Goal: Information Seeking & Learning: Learn about a topic

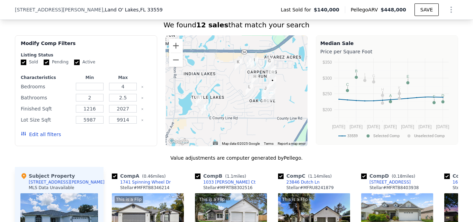
scroll to position [587, 0]
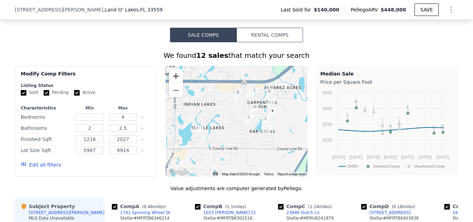
click at [176, 78] on button "Zoom in" at bounding box center [176, 76] width 14 height 14
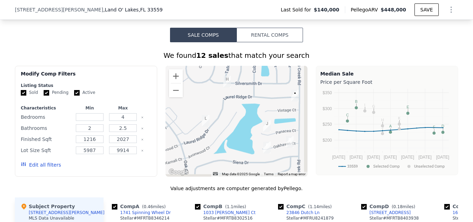
drag, startPoint x: 234, startPoint y: 95, endPoint x: 154, endPoint y: 84, distance: 80.5
click at [149, 85] on div "Modify Comp Filters Listing Status Sold Pending Active Characteristics Min Max …" at bounding box center [237, 121] width 444 height 111
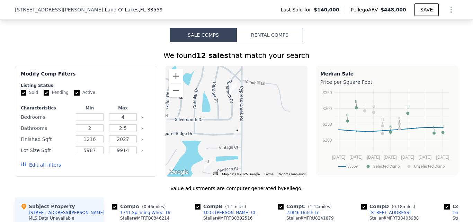
drag, startPoint x: 257, startPoint y: 95, endPoint x: 211, endPoint y: 133, distance: 59.8
click at [211, 133] on div at bounding box center [237, 121] width 142 height 111
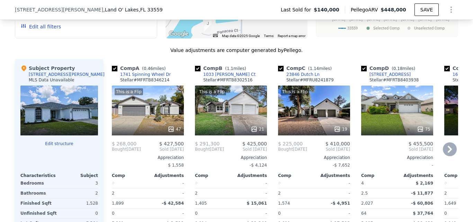
scroll to position [725, 0]
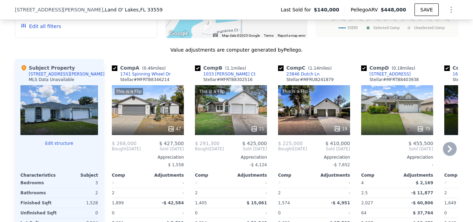
click at [444, 146] on icon at bounding box center [450, 149] width 14 height 14
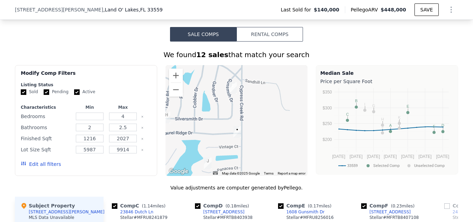
scroll to position [587, 0]
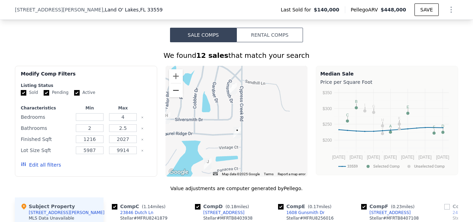
click at [176, 91] on button "Zoom out" at bounding box center [176, 91] width 14 height 14
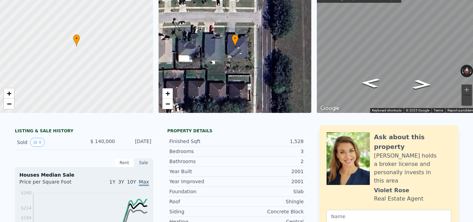
scroll to position [0, 0]
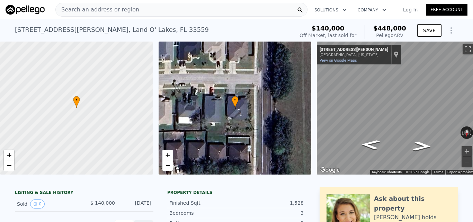
click at [139, 8] on div "Search an address or region" at bounding box center [181, 10] width 252 height 14
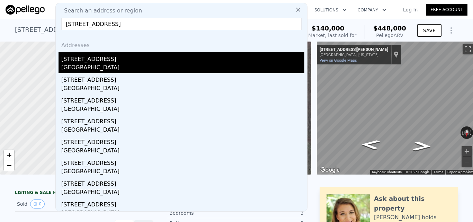
type input "[STREET_ADDRESS]"
click at [145, 68] on div "[GEOGRAPHIC_DATA]" at bounding box center [182, 68] width 243 height 10
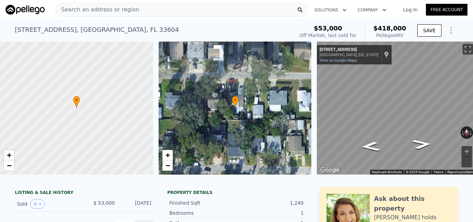
click at [126, 9] on span "Search an address or region" at bounding box center [98, 10] width 84 height 8
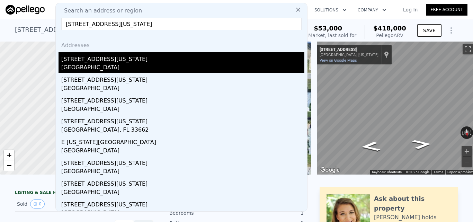
type input "[STREET_ADDRESS][US_STATE]"
click at [152, 63] on div "[STREET_ADDRESS][US_STATE]" at bounding box center [182, 57] width 243 height 11
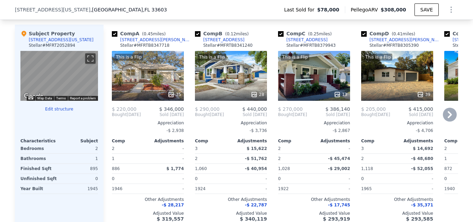
scroll to position [485, 0]
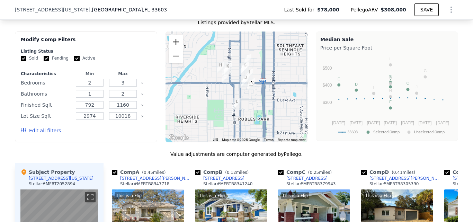
click at [170, 46] on button "Zoom in" at bounding box center [176, 42] width 14 height 14
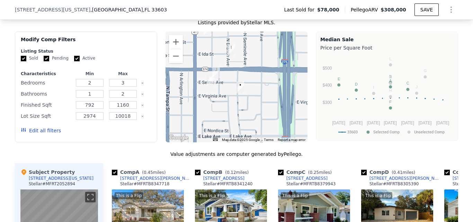
drag, startPoint x: 247, startPoint y: 100, endPoint x: 208, endPoint y: 93, distance: 39.8
click at [208, 94] on div at bounding box center [237, 87] width 142 height 111
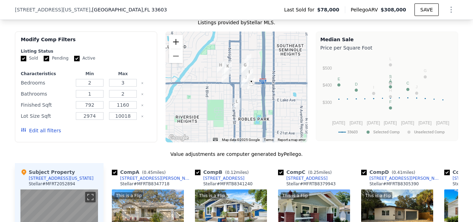
click at [176, 47] on button "Zoom in" at bounding box center [176, 42] width 14 height 14
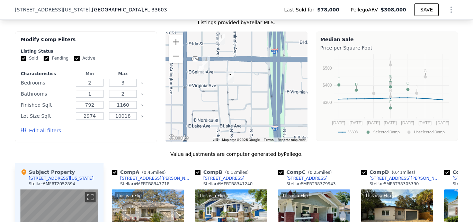
drag, startPoint x: 257, startPoint y: 101, endPoint x: 210, endPoint y: 89, distance: 48.7
click at [210, 89] on div at bounding box center [237, 87] width 142 height 111
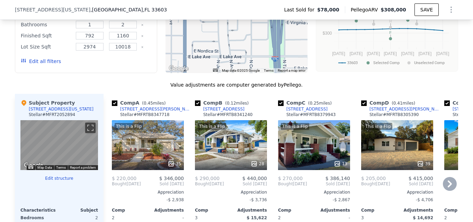
scroll to position [416, 0]
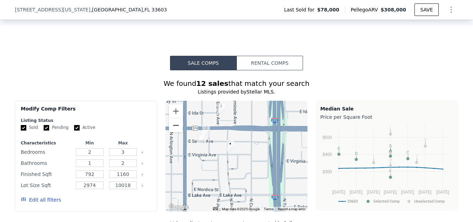
click at [176, 132] on button "Zoom out" at bounding box center [176, 126] width 14 height 14
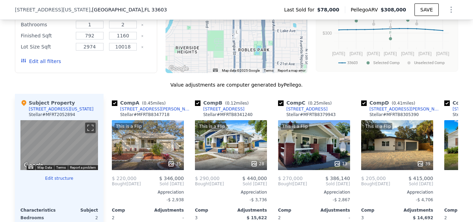
scroll to position [199, 0]
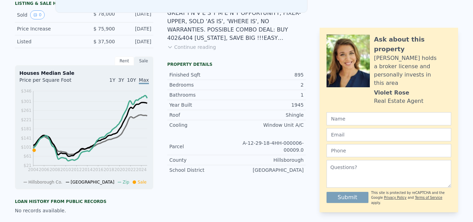
scroll to position [0, 0]
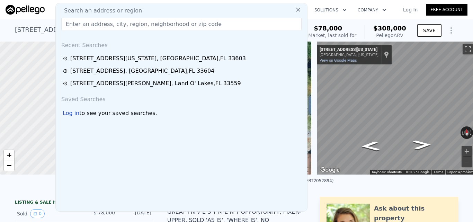
type input "[STREET_ADDRESS]"
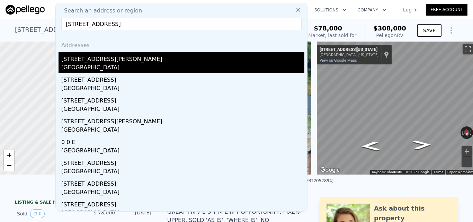
click at [153, 63] on div "[GEOGRAPHIC_DATA]" at bounding box center [182, 68] width 243 height 10
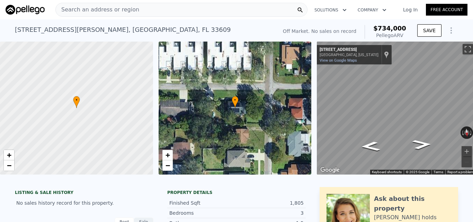
click at [132, 11] on div "Search an address or region" at bounding box center [181, 10] width 252 height 14
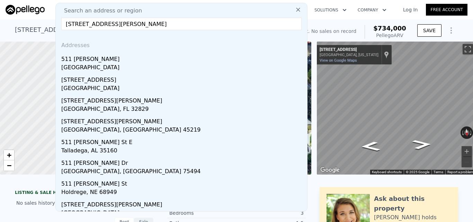
click at [139, 24] on input "[STREET_ADDRESS][PERSON_NAME]" at bounding box center [181, 24] width 240 height 12
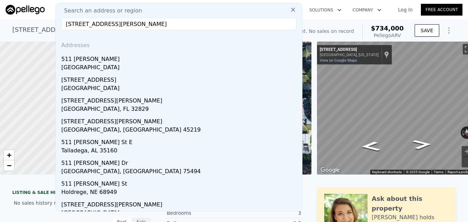
click at [139, 24] on input "[STREET_ADDRESS][PERSON_NAME]" at bounding box center [178, 24] width 235 height 12
paste input "[STREET_ADDRESS][PERSON_NAME]"
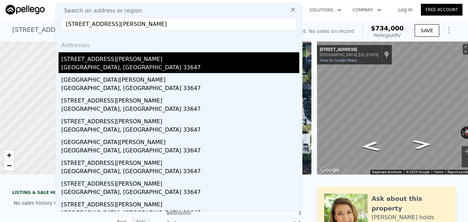
type input "[STREET_ADDRESS][PERSON_NAME]"
click at [137, 69] on div "[GEOGRAPHIC_DATA], [GEOGRAPHIC_DATA] 33647" at bounding box center [180, 68] width 238 height 10
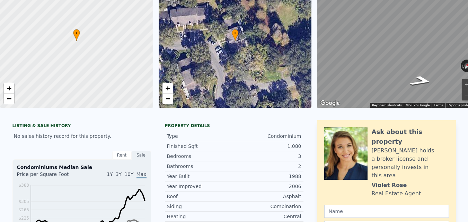
scroll to position [2, 0]
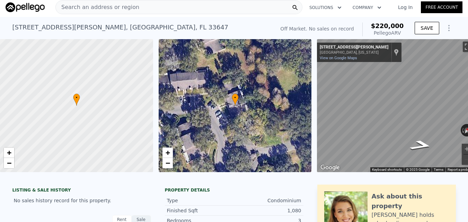
click at [158, 10] on div "Search an address or region" at bounding box center [178, 7] width 247 height 14
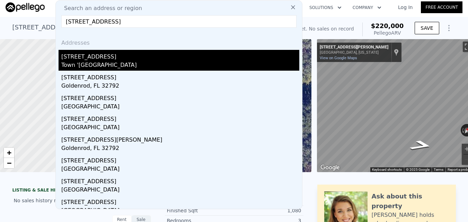
type input "[STREET_ADDRESS]"
click at [156, 65] on div "Town '[GEOGRAPHIC_DATA]" at bounding box center [180, 66] width 238 height 10
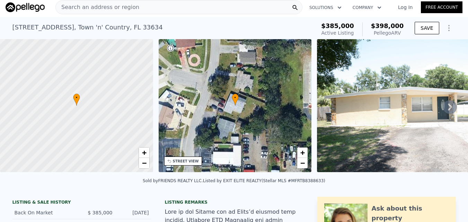
click at [201, 10] on div "Search an address or region" at bounding box center [178, 7] width 247 height 14
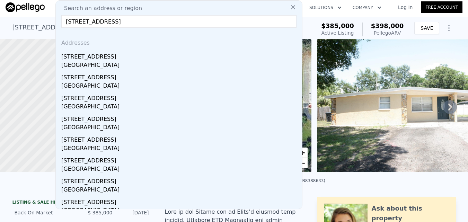
type input "[STREET_ADDRESS]"
click at [132, 57] on div "[STREET_ADDRESS]" at bounding box center [180, 55] width 238 height 11
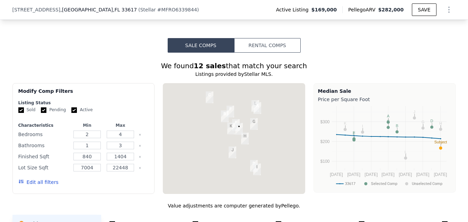
scroll to position [624, 0]
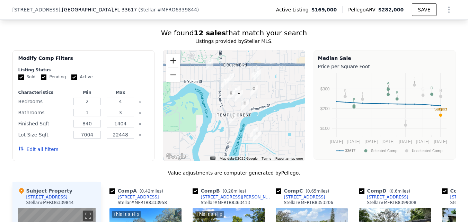
click at [169, 64] on button "Zoom in" at bounding box center [173, 61] width 14 height 14
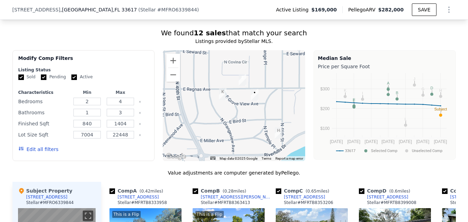
drag, startPoint x: 265, startPoint y: 112, endPoint x: 264, endPoint y: 126, distance: 15.0
click at [264, 126] on div at bounding box center [234, 105] width 142 height 111
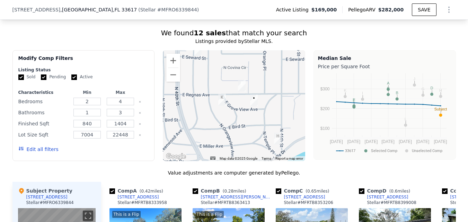
scroll to position [728, 0]
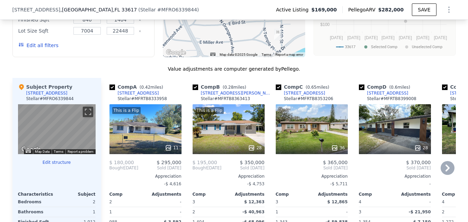
click at [442, 173] on icon at bounding box center [448, 168] width 14 height 14
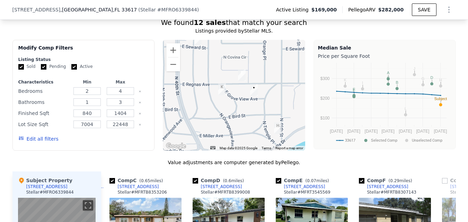
scroll to position [624, 0]
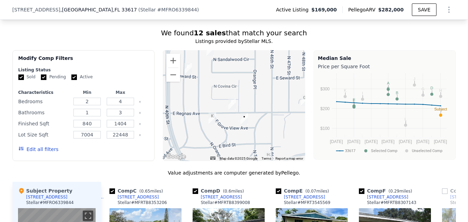
drag, startPoint x: 249, startPoint y: 104, endPoint x: 236, endPoint y: 112, distance: 15.1
click at [240, 117] on img "4324 E Grove View Ave" at bounding box center [244, 119] width 8 height 12
click at [172, 80] on button "Zoom out" at bounding box center [173, 75] width 14 height 14
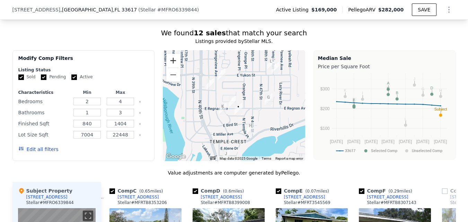
click at [172, 64] on button "Zoom in" at bounding box center [173, 61] width 14 height 14
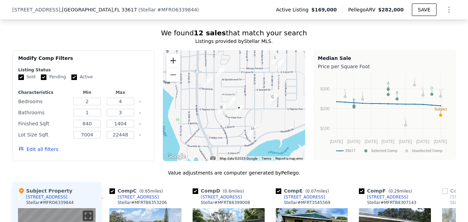
click at [172, 64] on button "Zoom in" at bounding box center [173, 61] width 14 height 14
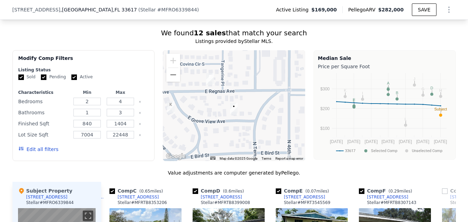
drag, startPoint x: 267, startPoint y: 114, endPoint x: 247, endPoint y: 86, distance: 34.1
click at [247, 86] on div at bounding box center [234, 105] width 142 height 111
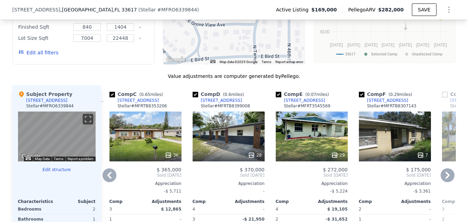
scroll to position [762, 0]
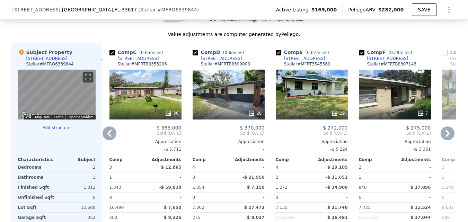
click at [107, 133] on icon at bounding box center [110, 133] width 14 height 14
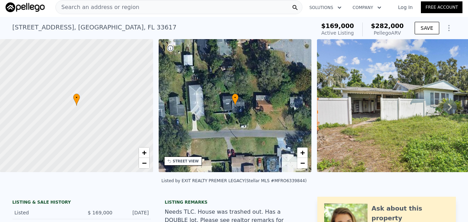
scroll to position [0, 0]
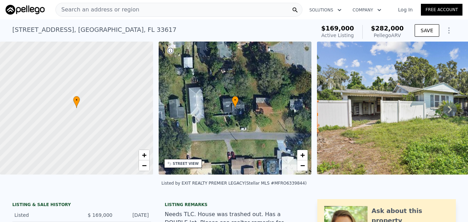
click at [149, 13] on div "Search an address or region" at bounding box center [178, 10] width 247 height 14
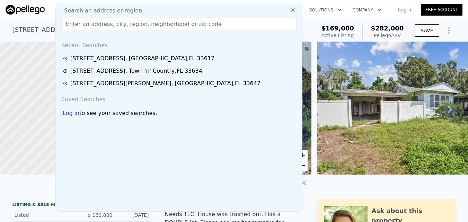
type input "[STREET_ADDRESS]"
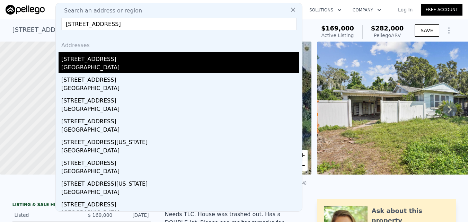
click at [140, 64] on div "[GEOGRAPHIC_DATA]" at bounding box center [180, 68] width 238 height 10
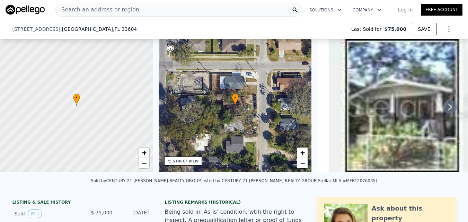
type input "-$ 81,563"
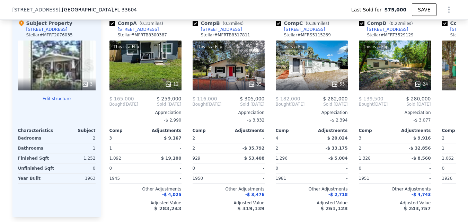
scroll to position [828, 0]
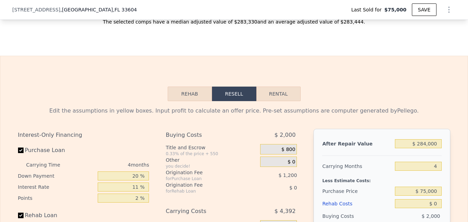
type input "$ 284,000"
type input "$ 184,924"
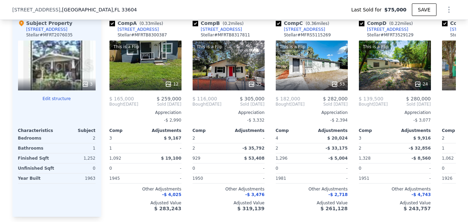
scroll to position [589, 0]
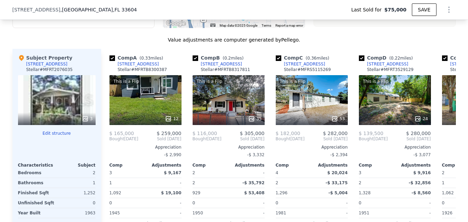
click at [69, 113] on div "3" at bounding box center [57, 100] width 78 height 50
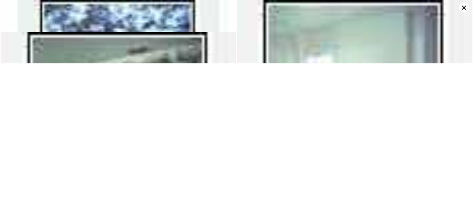
click at [464, 8] on icon at bounding box center [464, 8] width 4 height 4
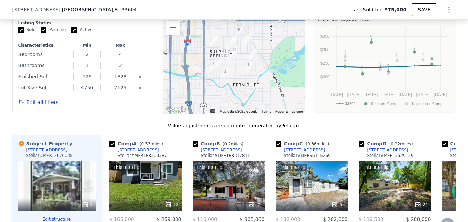
scroll to position [485, 0]
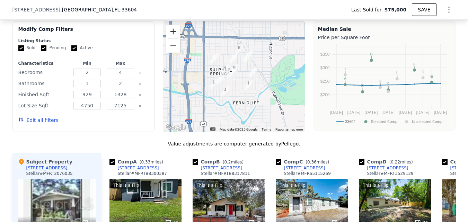
click at [169, 35] on button "Zoom in" at bounding box center [173, 32] width 14 height 14
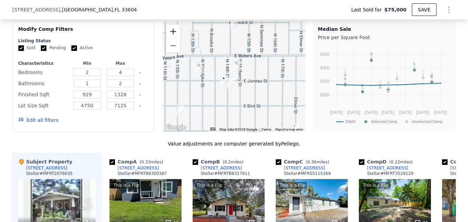
click at [176, 35] on button "Zoom in" at bounding box center [173, 32] width 14 height 14
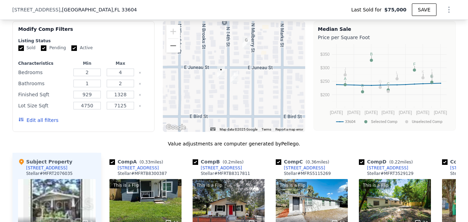
drag, startPoint x: 211, startPoint y: 57, endPoint x: 219, endPoint y: 39, distance: 19.4
click at [219, 39] on div at bounding box center [234, 76] width 142 height 111
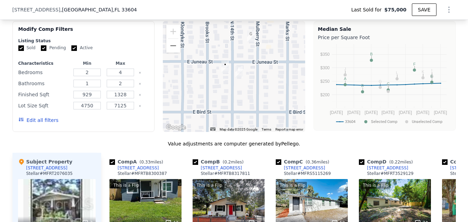
scroll to position [624, 0]
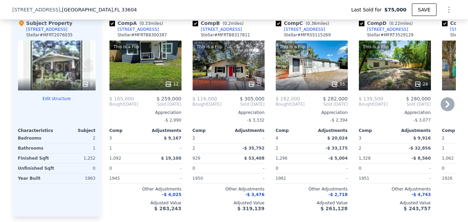
click at [446, 108] on icon at bounding box center [448, 104] width 4 height 7
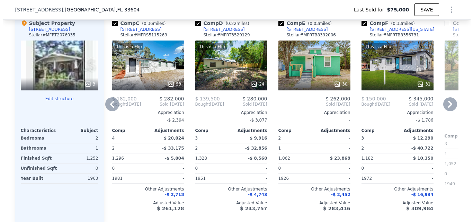
scroll to position [589, 0]
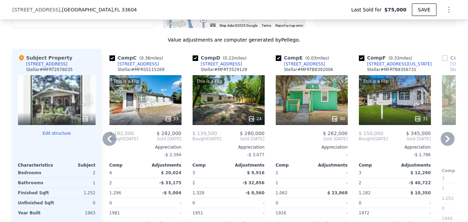
click at [305, 94] on div "30" at bounding box center [312, 100] width 72 height 50
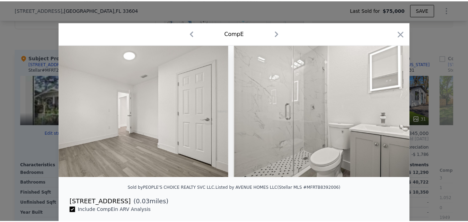
scroll to position [0, 3785]
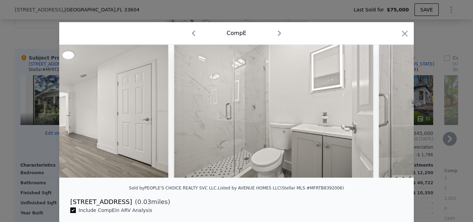
click at [405, 33] on icon "button" at bounding box center [405, 34] width 10 height 10
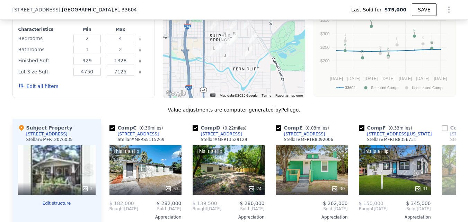
scroll to position [485, 0]
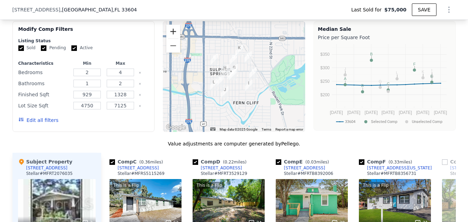
click at [170, 36] on button "Zoom in" at bounding box center [173, 32] width 14 height 14
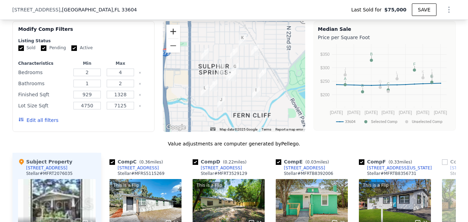
click at [170, 36] on button "Zoom in" at bounding box center [173, 32] width 14 height 14
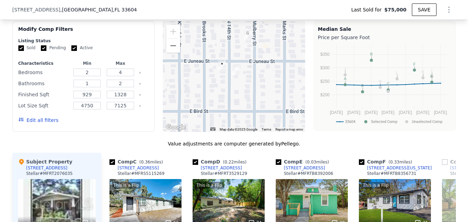
drag, startPoint x: 219, startPoint y: 116, endPoint x: 208, endPoint y: 75, distance: 42.3
click at [228, 89] on div at bounding box center [234, 76] width 142 height 111
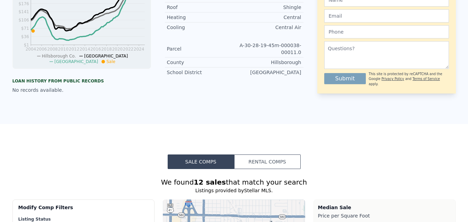
scroll to position [2, 0]
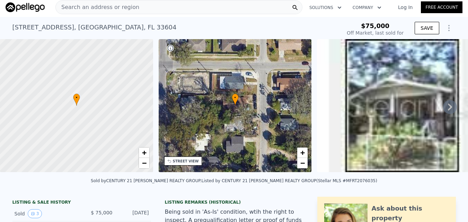
click at [133, 6] on div "Search an address or region" at bounding box center [178, 7] width 247 height 14
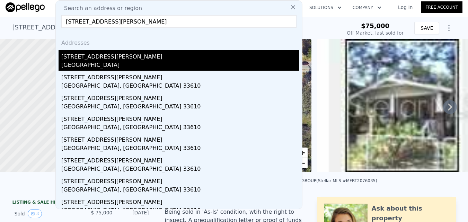
type input "[STREET_ADDRESS][PERSON_NAME]"
click at [132, 59] on div "[STREET_ADDRESS][PERSON_NAME]" at bounding box center [180, 55] width 238 height 11
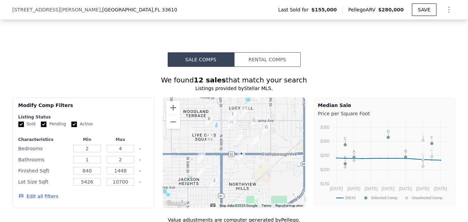
scroll to position [518, 0]
click at [175, 114] on button "Zoom in" at bounding box center [173, 108] width 14 height 14
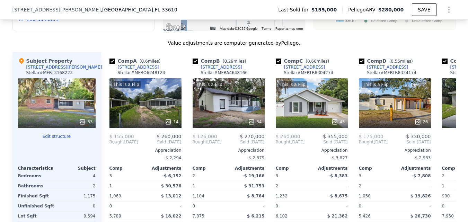
scroll to position [726, 0]
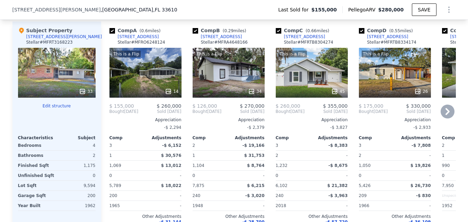
click at [441, 117] on icon at bounding box center [448, 112] width 14 height 14
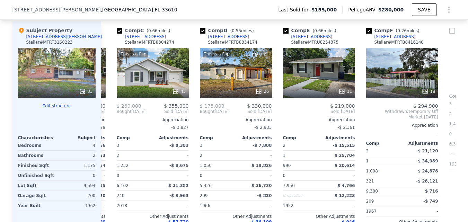
scroll to position [0, 166]
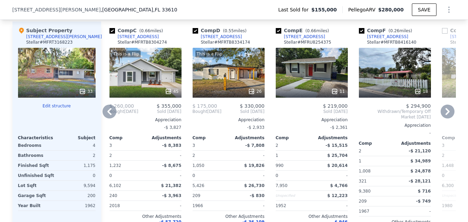
click at [111, 116] on icon at bounding box center [110, 112] width 14 height 14
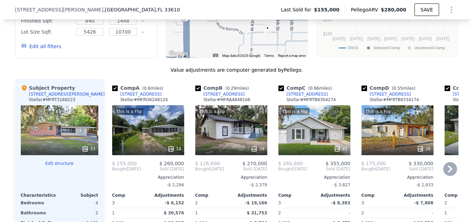
scroll to position [656, 0]
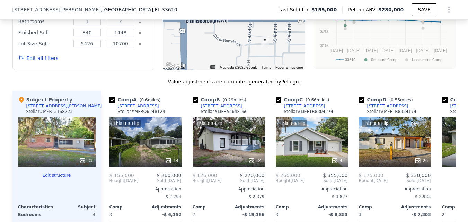
click at [67, 151] on div "33" at bounding box center [57, 142] width 78 height 50
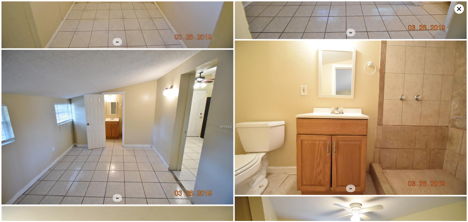
scroll to position [1394, 0]
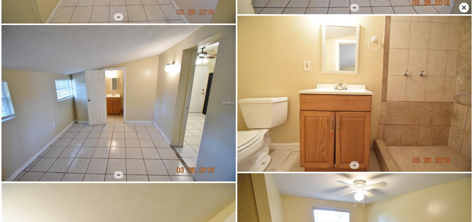
click at [462, 6] on icon at bounding box center [464, 8] width 10 height 10
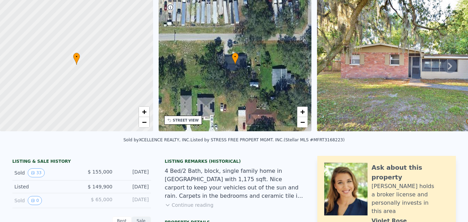
scroll to position [2, 0]
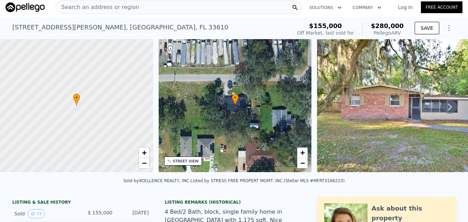
click at [173, 10] on div "Search an address or region" at bounding box center [178, 7] width 247 height 14
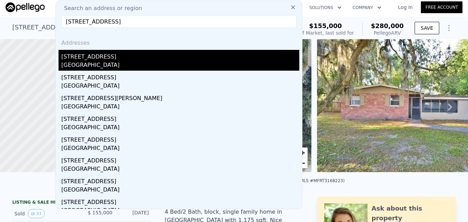
click at [155, 64] on div "[GEOGRAPHIC_DATA]" at bounding box center [180, 66] width 238 height 10
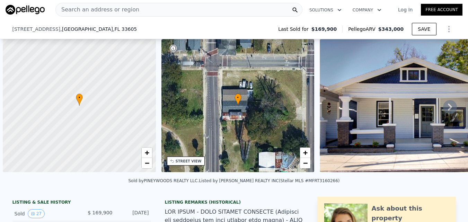
scroll to position [0, 3]
